Goal: Information Seeking & Learning: Understand process/instructions

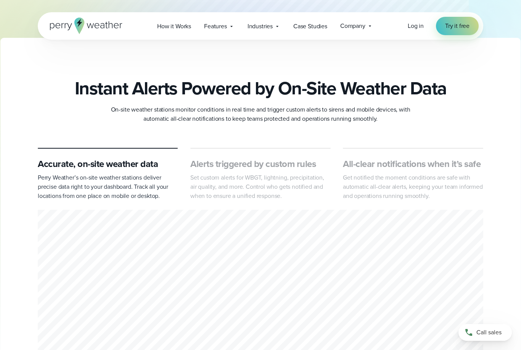
scroll to position [267, 0]
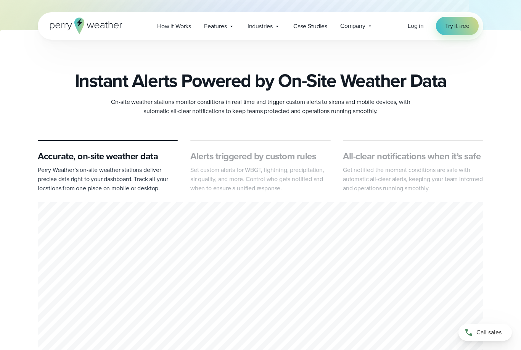
click at [30, 102] on div "Instant Alerts Powered by On-Site Weather Data On-site weather stations monitor…" at bounding box center [260, 93] width 521 height 46
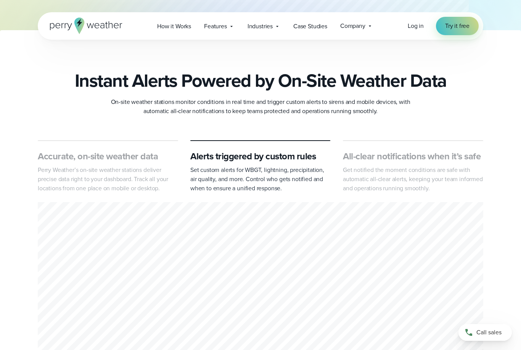
click at [499, 121] on div "Instant Alerts Powered by On-Site Weather Data On-site weather stations monitor…" at bounding box center [260, 213] width 521 height 287
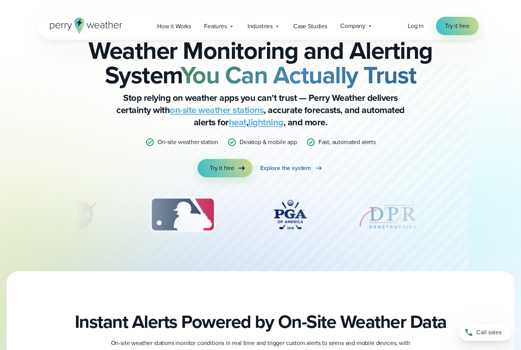
scroll to position [0, 0]
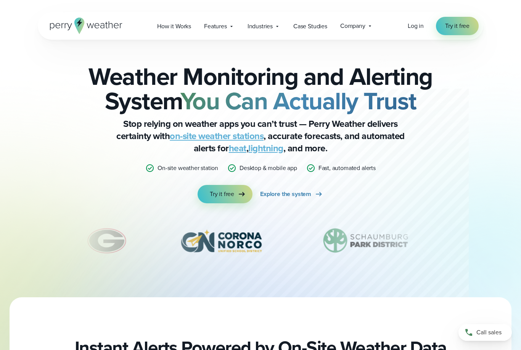
click at [213, 191] on span "Try it free" at bounding box center [222, 193] width 24 height 9
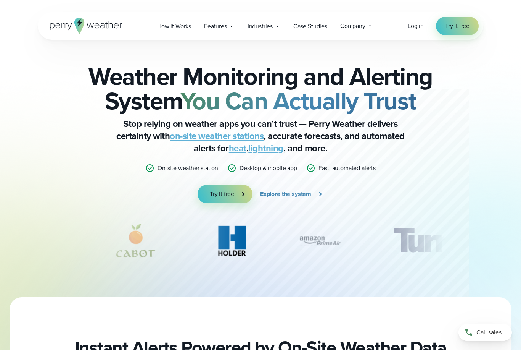
click at [168, 25] on span "How it Works" at bounding box center [174, 26] width 34 height 9
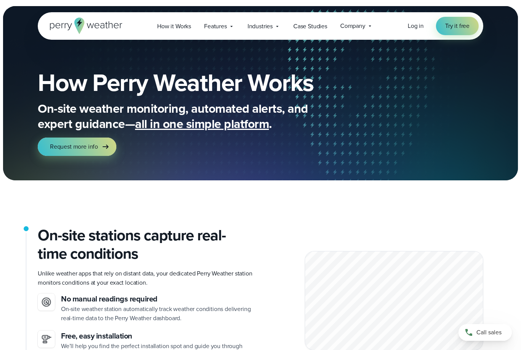
click at [174, 26] on span "How it Works" at bounding box center [174, 26] width 34 height 9
click at [168, 23] on span "How it Works" at bounding box center [174, 26] width 34 height 9
